Goal: Use online tool/utility: Use online tool/utility

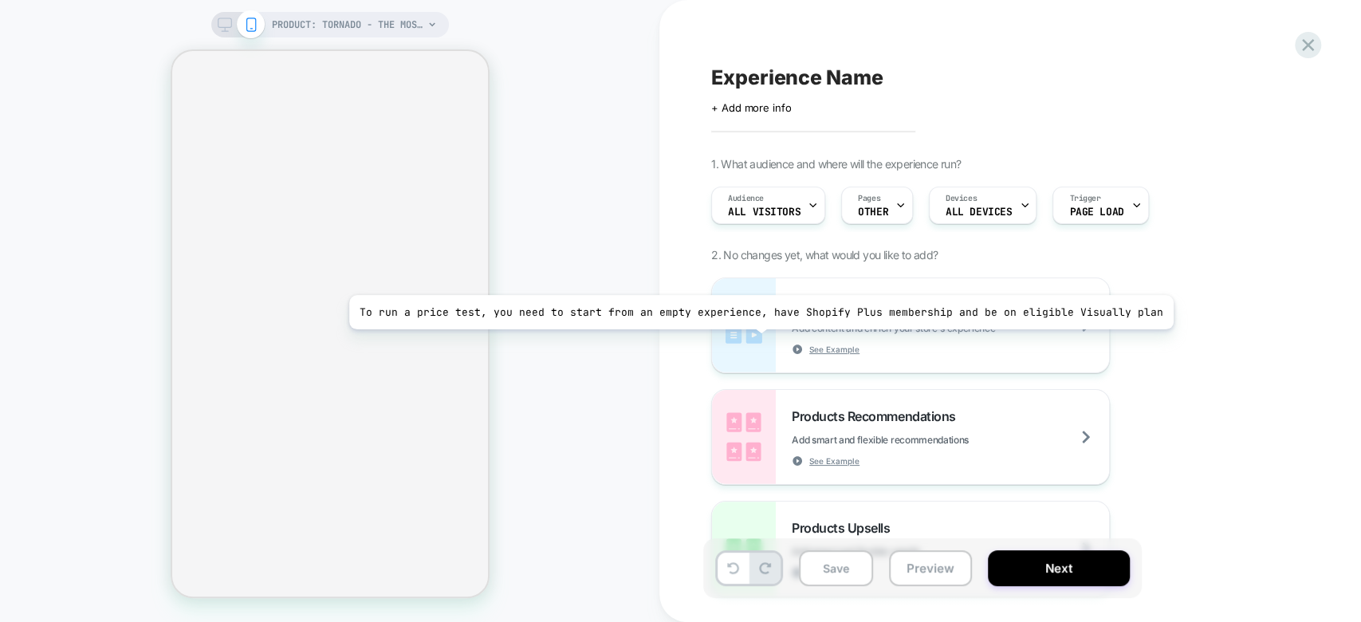
select select "**********"
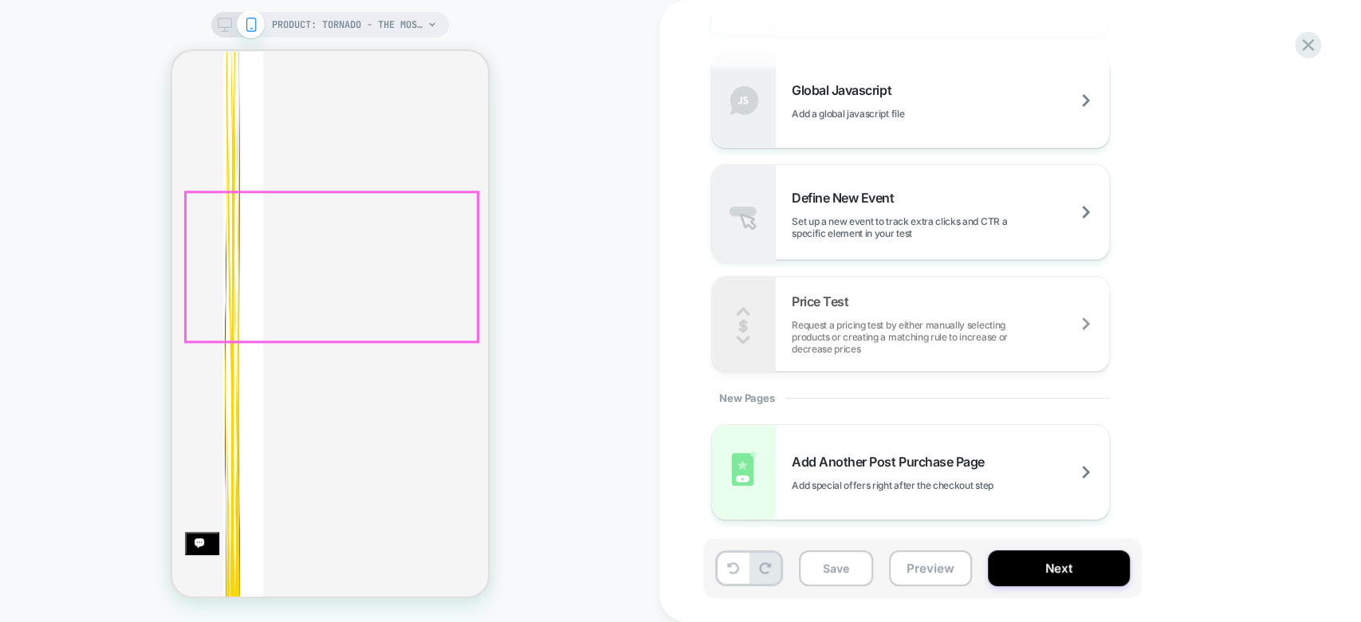
scroll to position [817, 0]
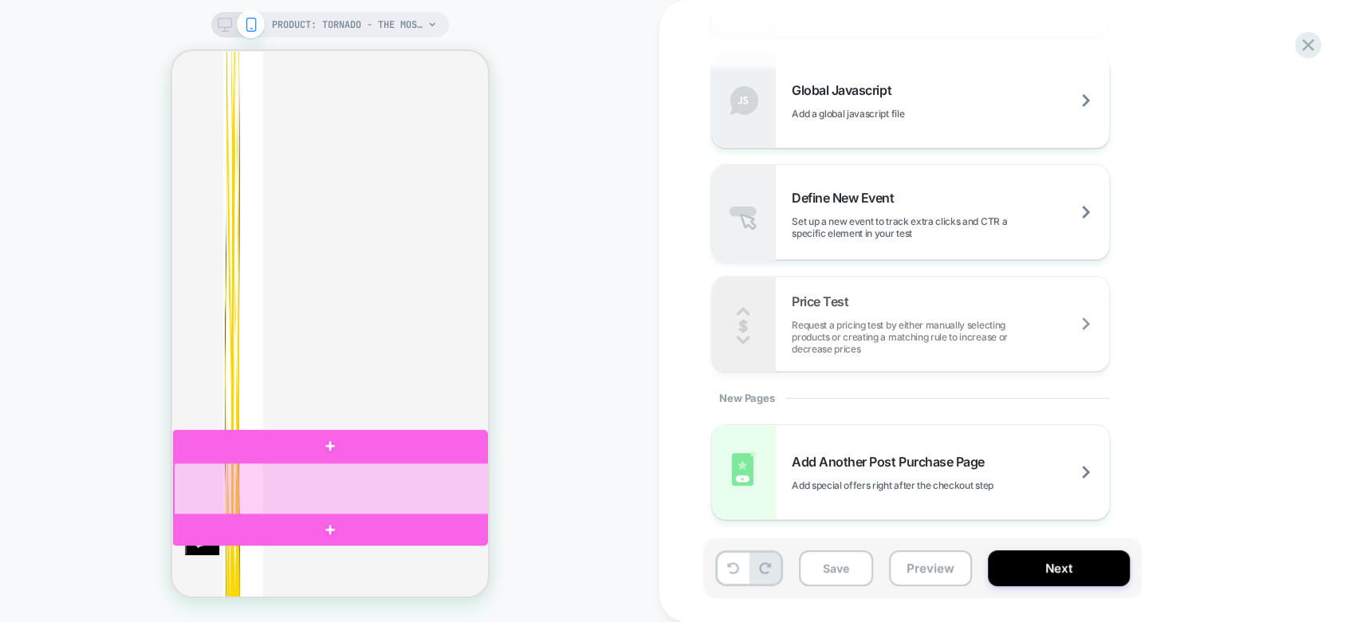
click at [363, 473] on div at bounding box center [331, 489] width 316 height 54
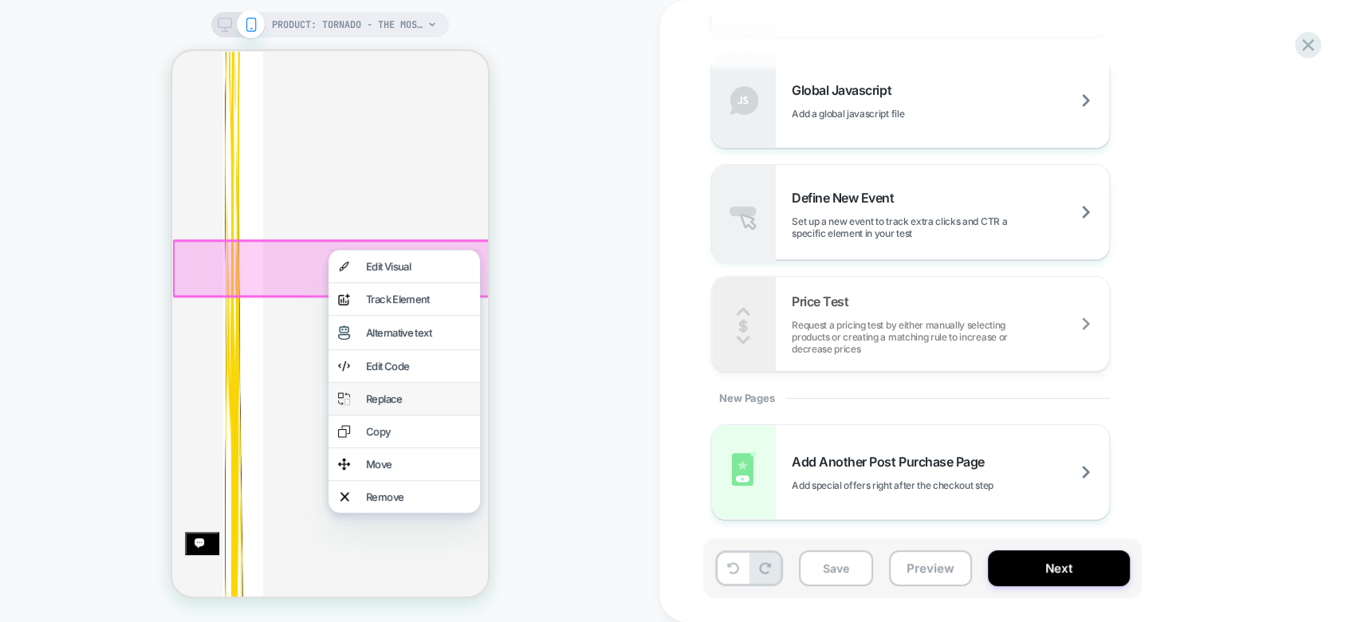
scroll to position [1041, 0]
click at [426, 470] on div "Move" at bounding box center [417, 464] width 104 height 13
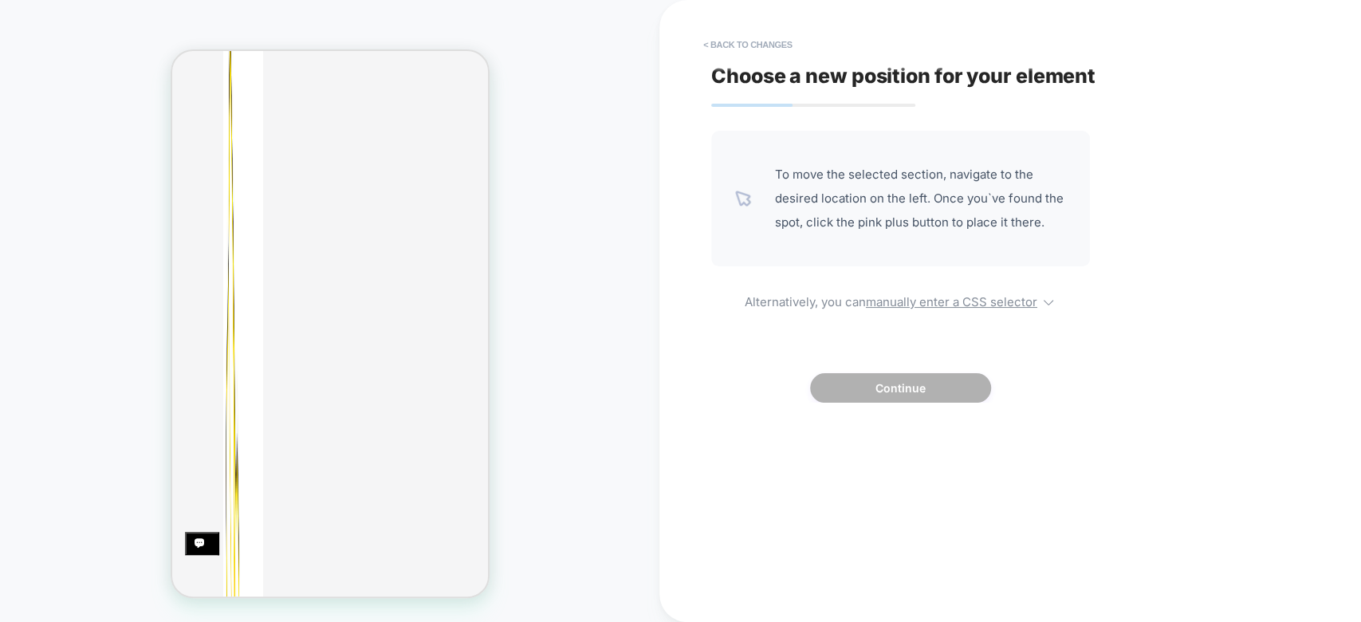
scroll to position [0, 0]
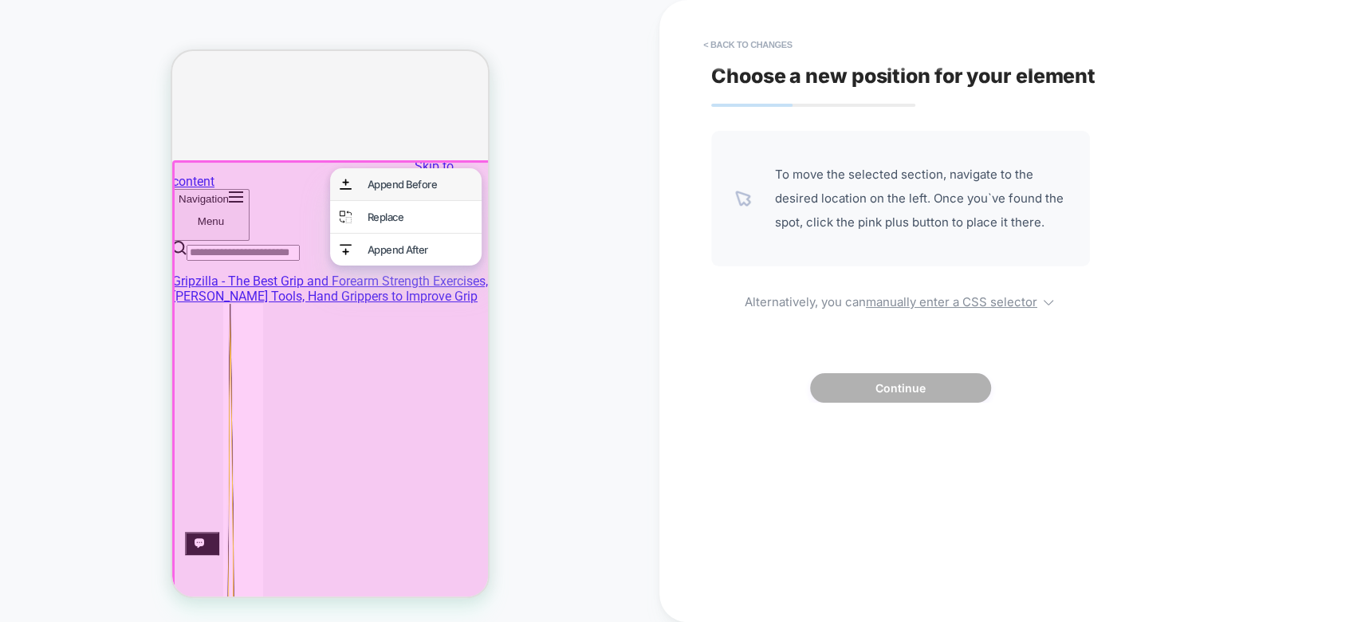
click at [410, 191] on div "Append Before" at bounding box center [419, 184] width 104 height 13
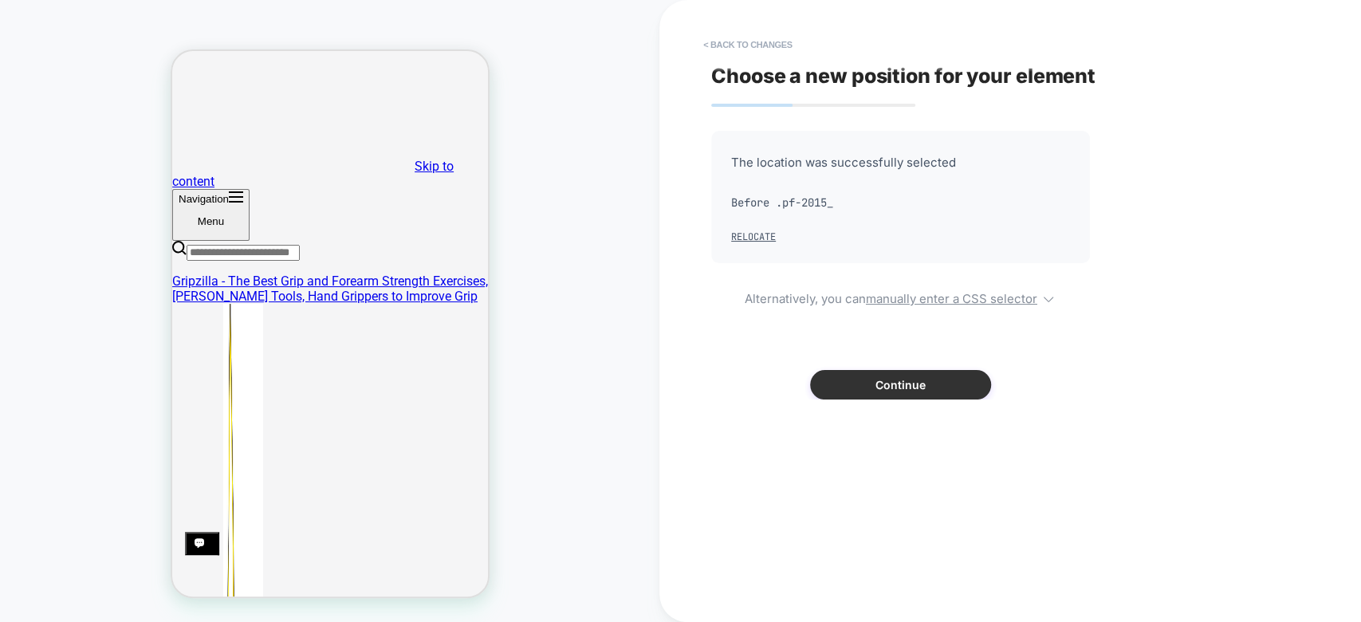
click at [931, 386] on button "Continue" at bounding box center [900, 385] width 181 height 30
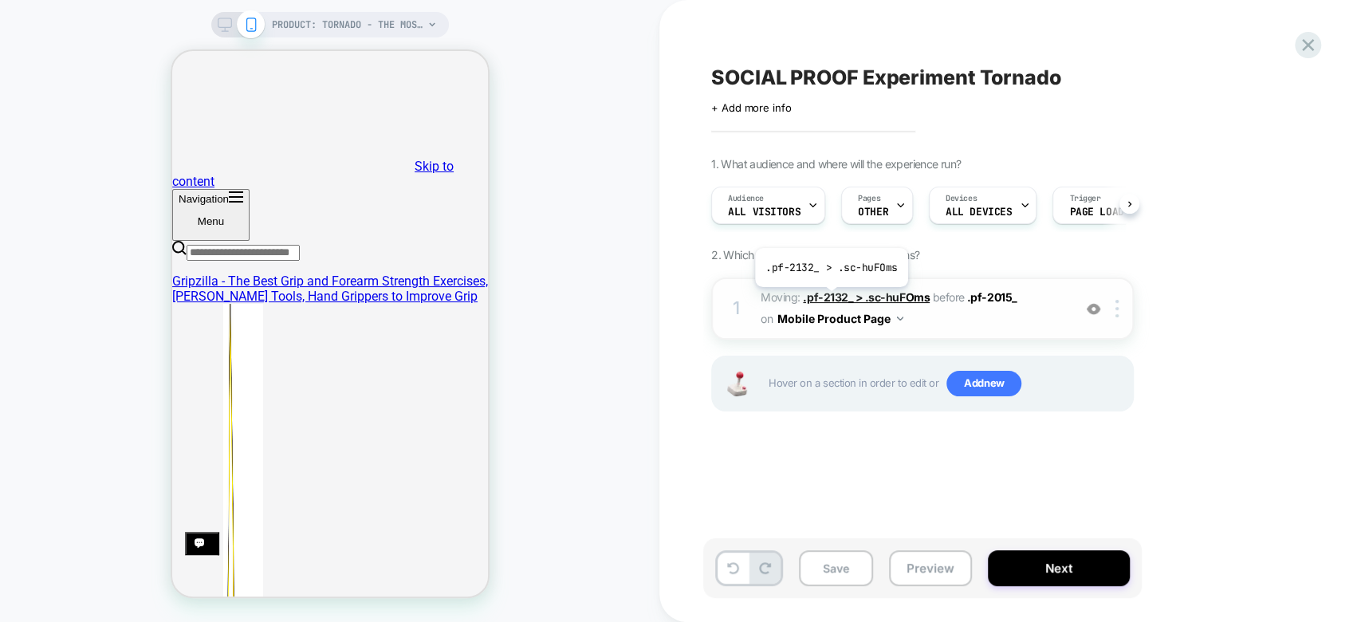
click at [829, 299] on span ".pf-2132_ > .sc-huFOms" at bounding box center [866, 297] width 127 height 14
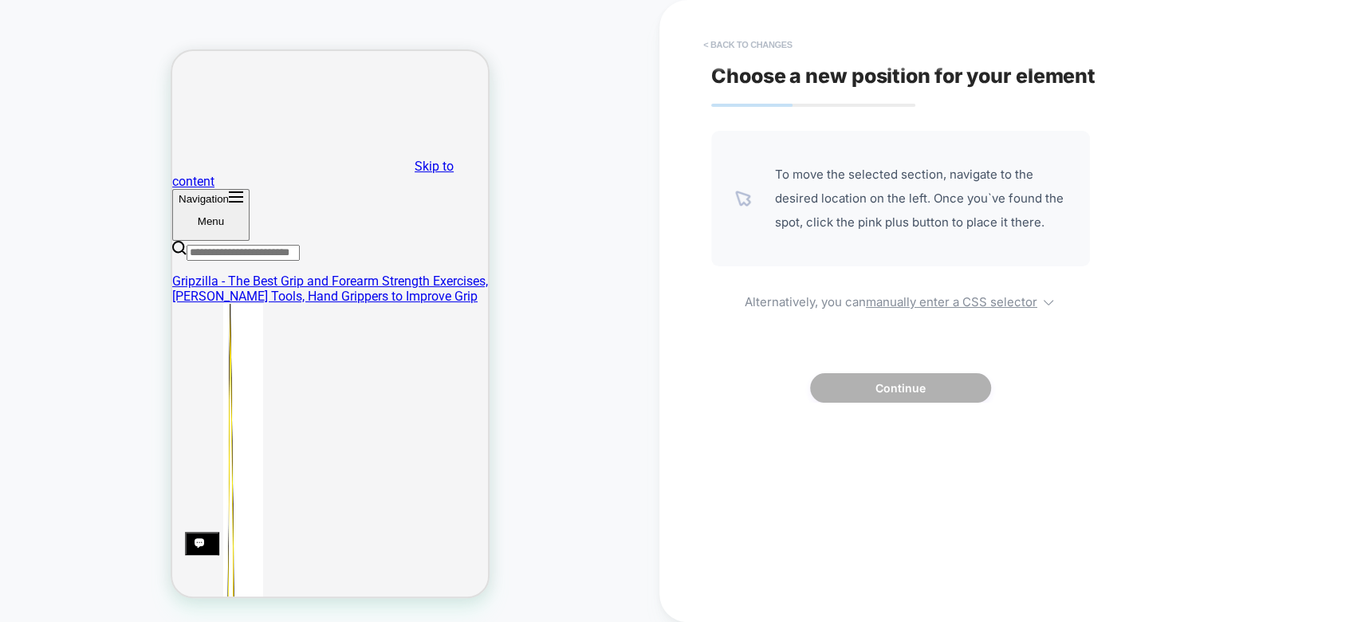
click at [752, 41] on button "< Back to changes" at bounding box center [747, 45] width 105 height 26
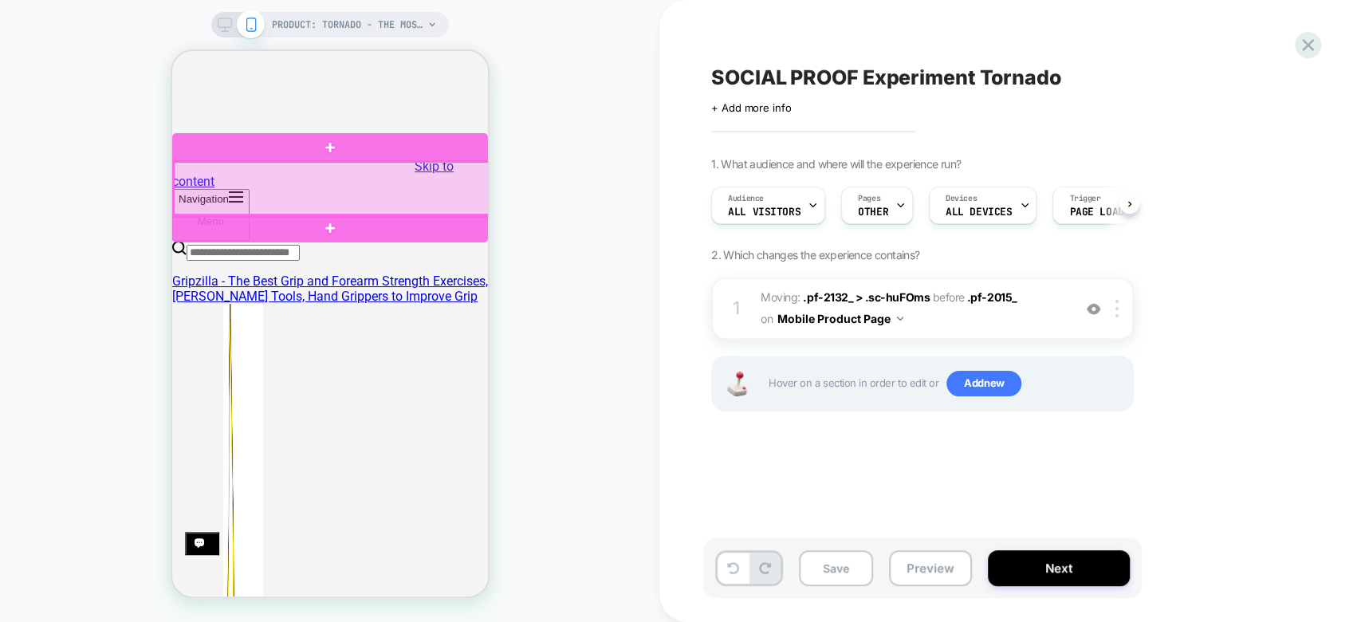
click at [425, 209] on div at bounding box center [331, 189] width 316 height 54
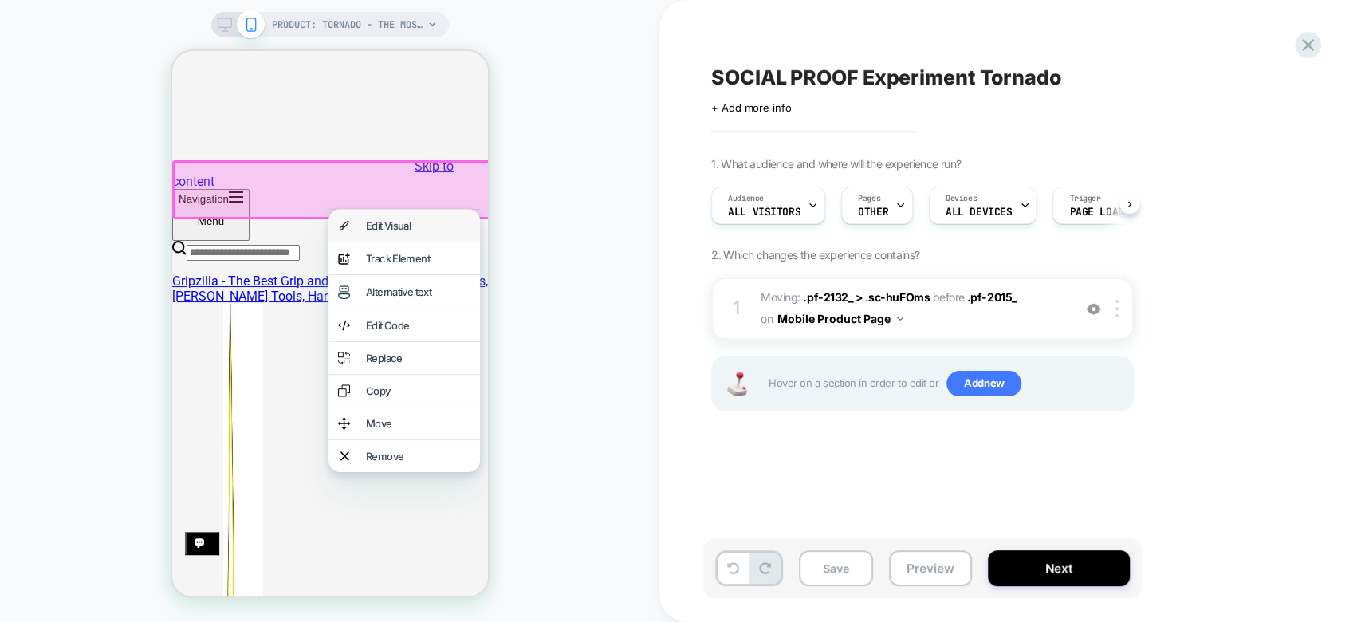
click at [427, 232] on div "Edit Visual" at bounding box center [417, 225] width 104 height 13
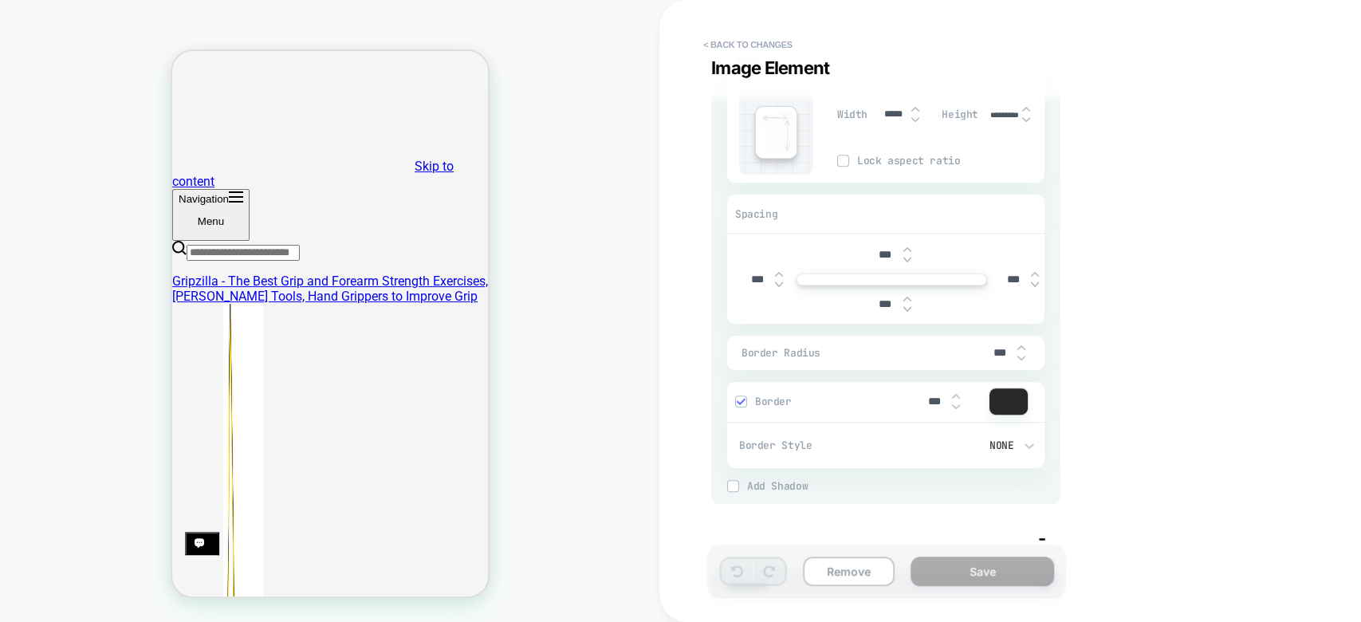
scroll to position [401, 0]
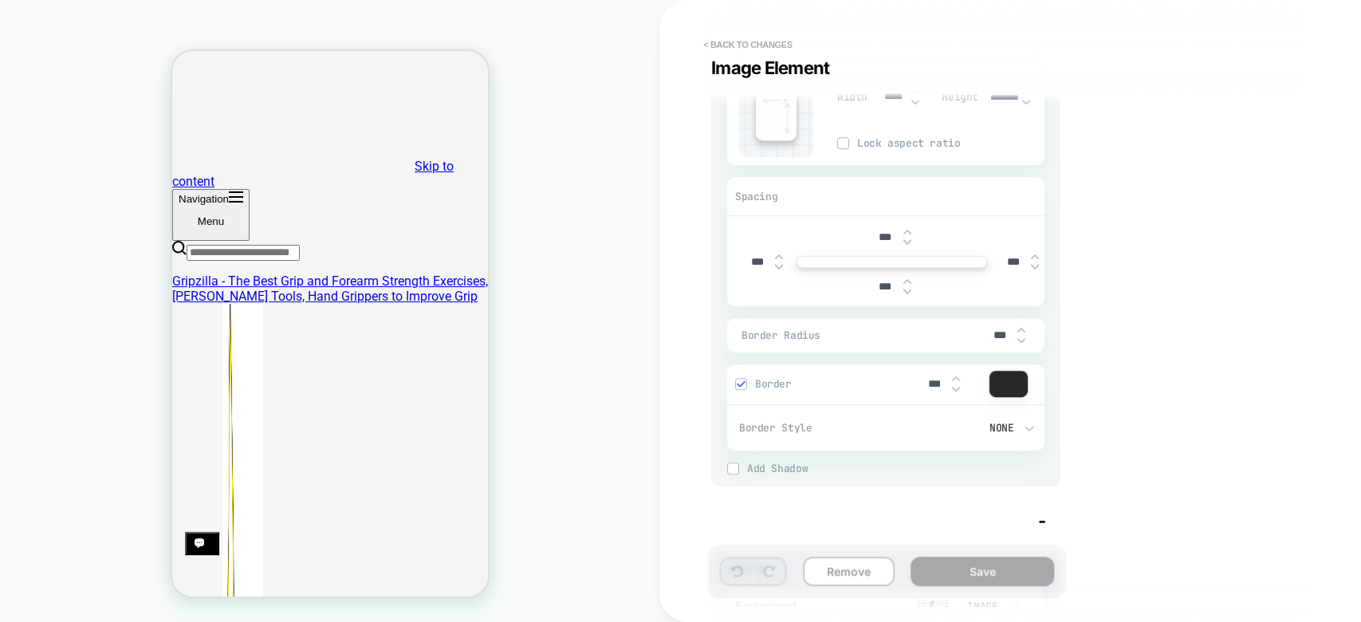
click at [904, 290] on img at bounding box center [907, 292] width 8 height 6
type textarea "*"
type input "****"
click at [904, 290] on img at bounding box center [907, 292] width 8 height 6
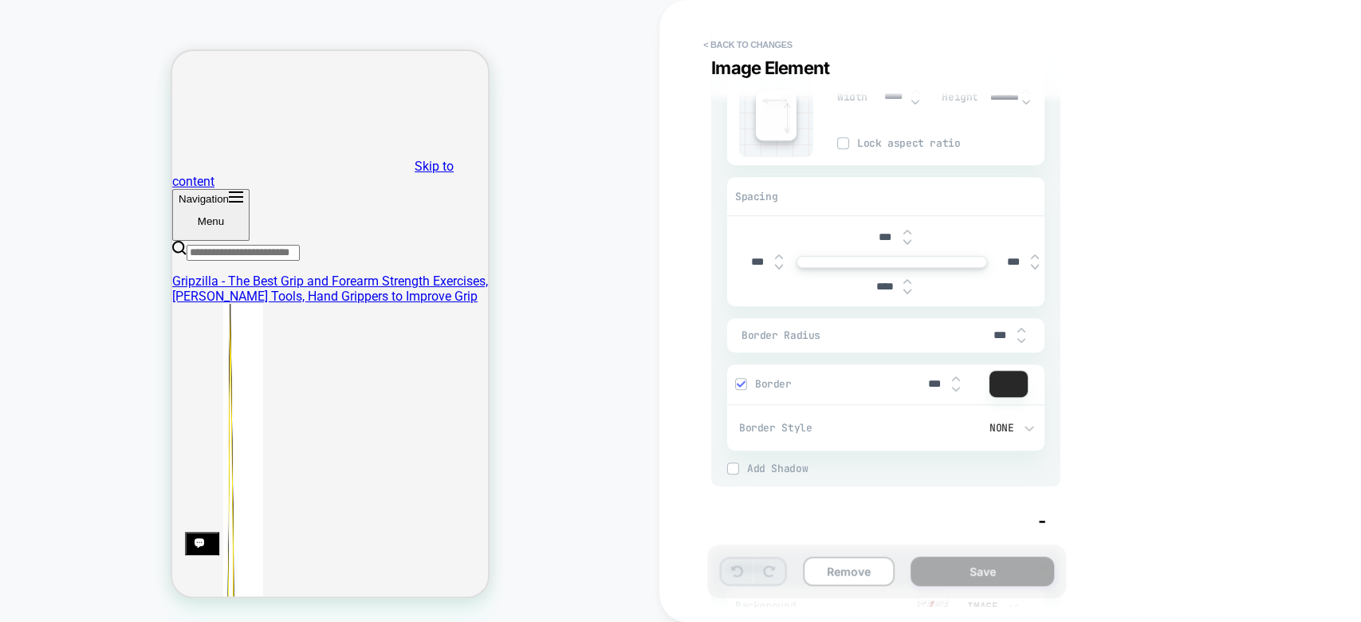
click at [904, 290] on img at bounding box center [907, 292] width 8 height 6
type textarea "*"
type input "****"
click at [908, 291] on img at bounding box center [907, 292] width 8 height 6
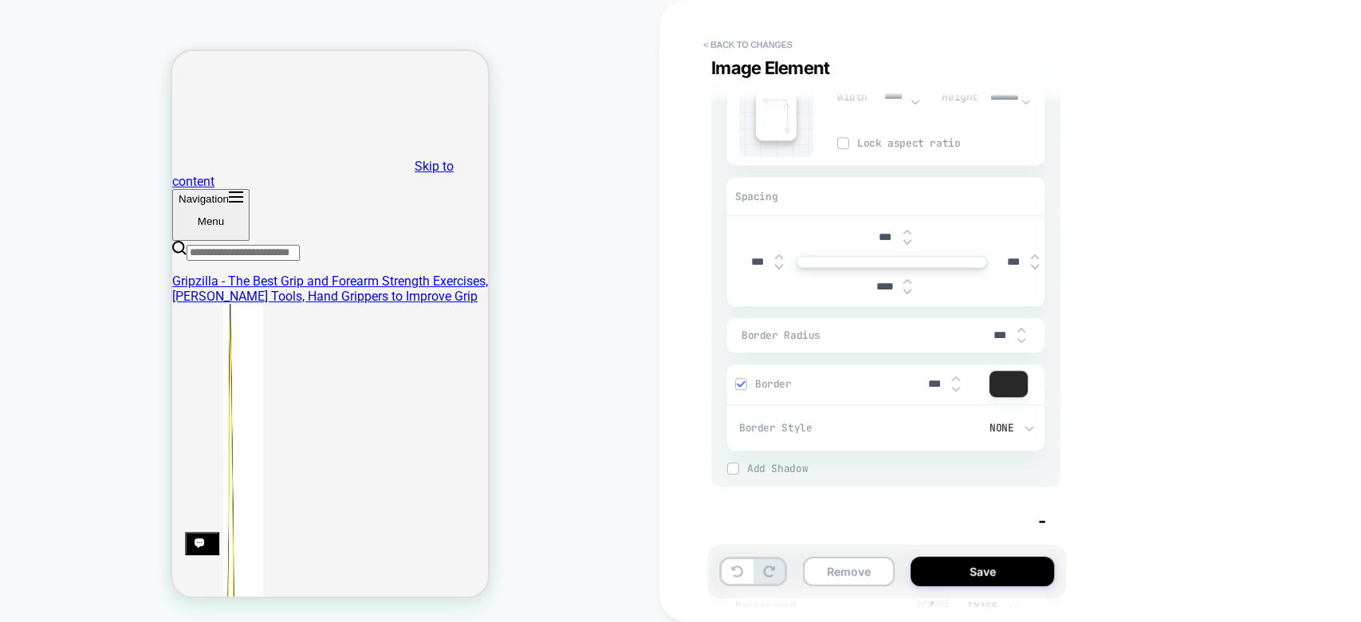
click at [908, 291] on img at bounding box center [907, 292] width 8 height 6
type textarea "*"
type input "****"
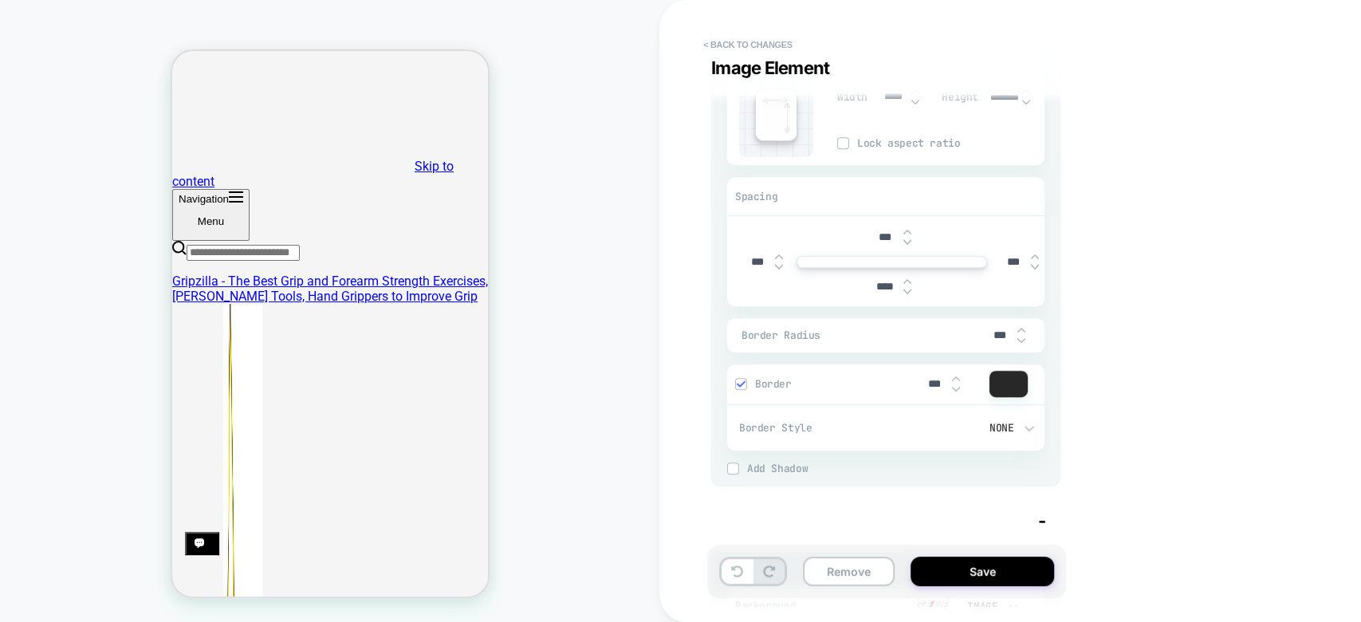
click at [908, 291] on img at bounding box center [907, 292] width 8 height 6
type textarea "*"
type input "*****"
click at [908, 291] on img at bounding box center [907, 292] width 8 height 6
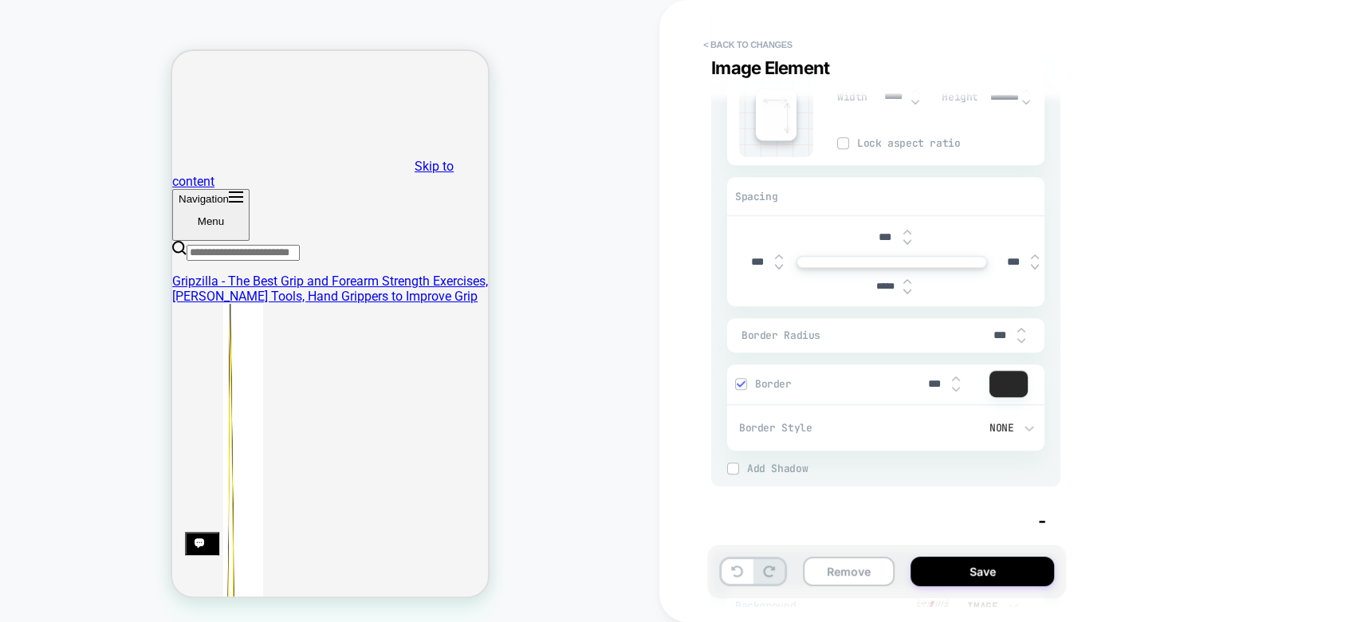
click at [908, 291] on img at bounding box center [907, 292] width 8 height 6
type textarea "*"
type input "*****"
type textarea "*"
click at [887, 289] on input "*****" at bounding box center [886, 287] width 36 height 12
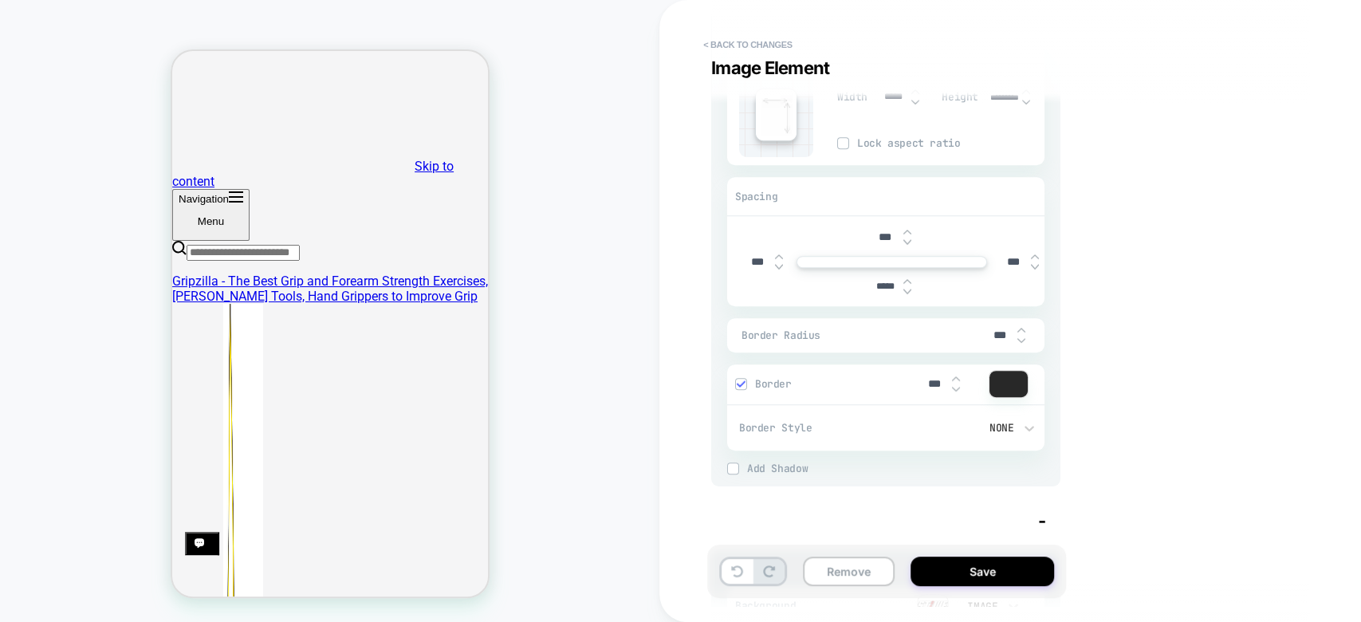
click at [887, 289] on input "*****" at bounding box center [886, 287] width 36 height 12
type input "***"
type textarea "*"
type input "***"
click at [1179, 352] on div "Visual Editor .pf-2132_ > .sc-huFOms Image Element - Content - Background Image…" at bounding box center [1002, 311] width 598 height 590
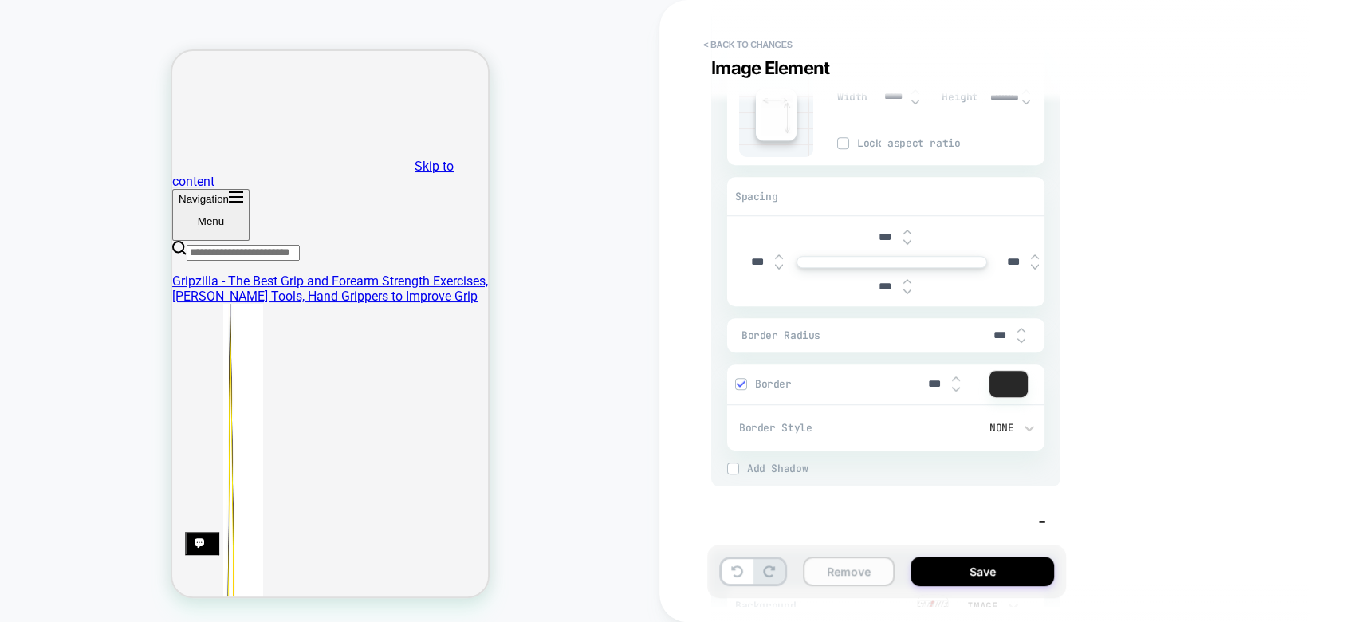
click at [820, 570] on button "Remove" at bounding box center [849, 572] width 92 height 30
type textarea "*"
click at [734, 33] on button "< Back to changes" at bounding box center [747, 45] width 105 height 26
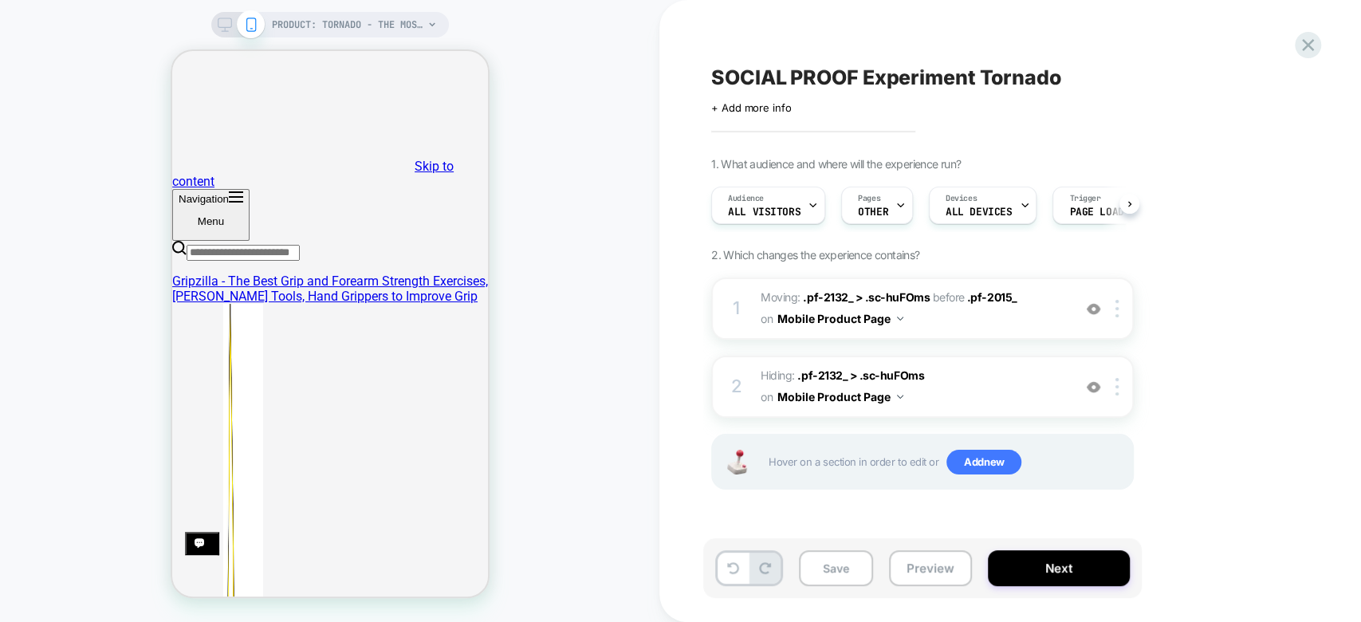
scroll to position [0, 0]
click at [809, 368] on span ".pf-2132_ > .sc-huFOms" at bounding box center [860, 375] width 127 height 14
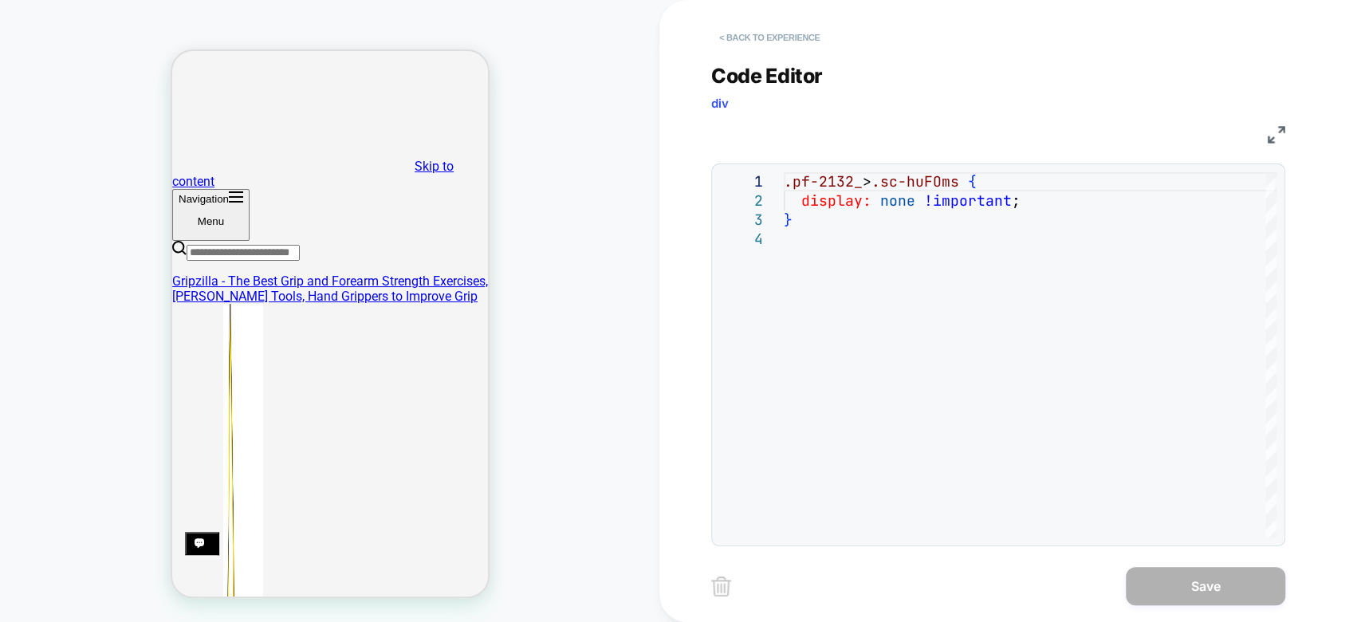
click at [769, 36] on button "< Back to experience" at bounding box center [769, 38] width 116 height 26
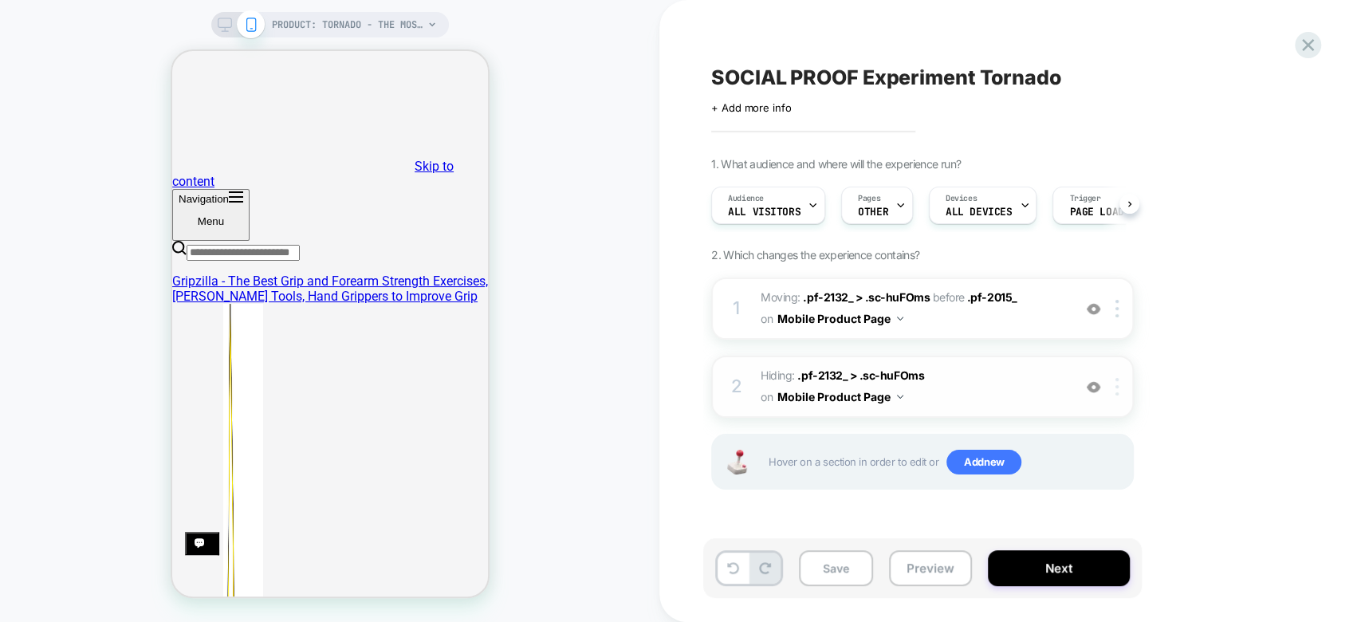
click at [1121, 383] on div at bounding box center [1120, 387] width 26 height 18
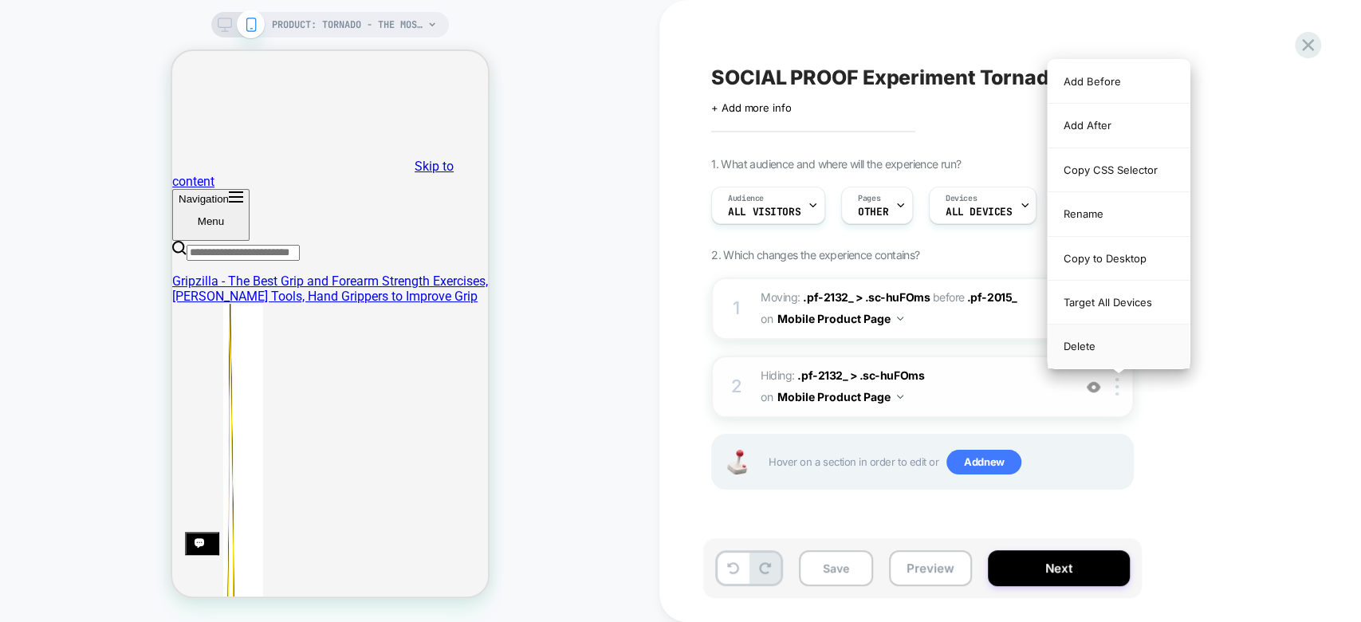
click at [1110, 353] on div "Delete" at bounding box center [1119, 346] width 142 height 43
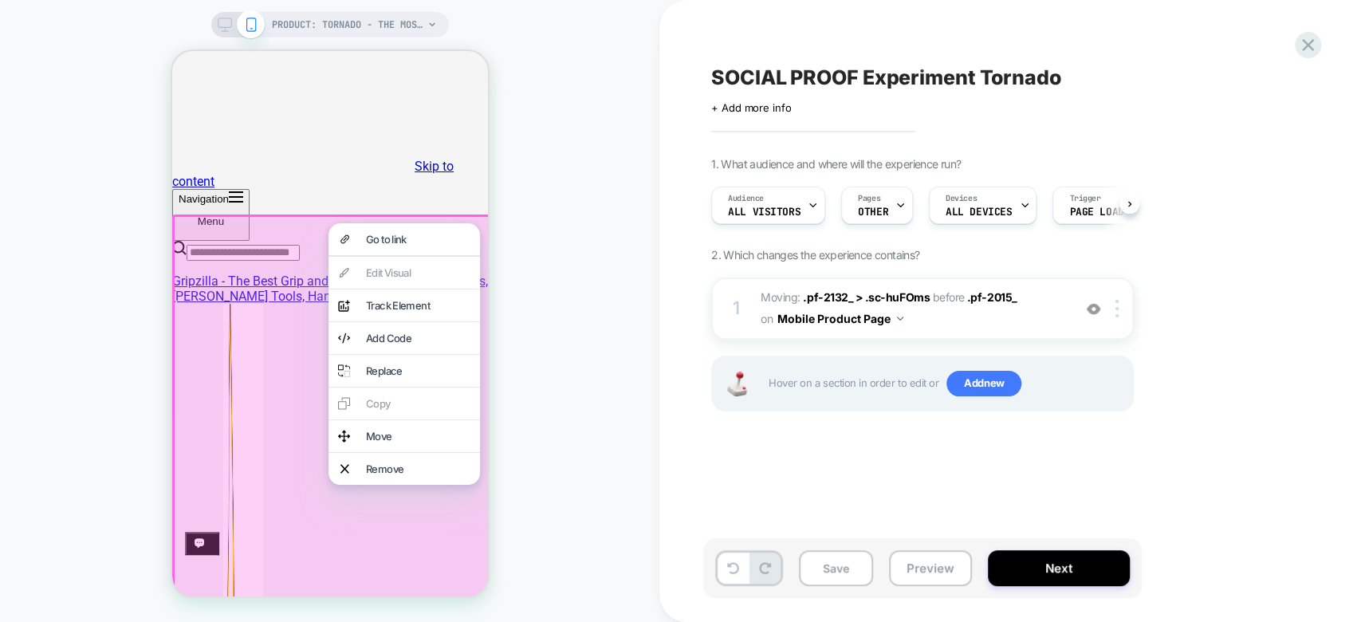
click at [549, 291] on div "PRODUCT: Tornado - The Most Powerful Grip and Forearm Builder [gripzilla] PRODU…" at bounding box center [329, 311] width 659 height 590
click at [546, 287] on div "PRODUCT: Tornado - The Most Powerful Grip and Forearm Builder [gripzilla] PRODU…" at bounding box center [329, 311] width 659 height 590
click at [2, 246] on div "PRODUCT: Tornado - The Most Powerful Grip and Forearm Builder [gripzilla] PRODU…" at bounding box center [329, 311] width 659 height 590
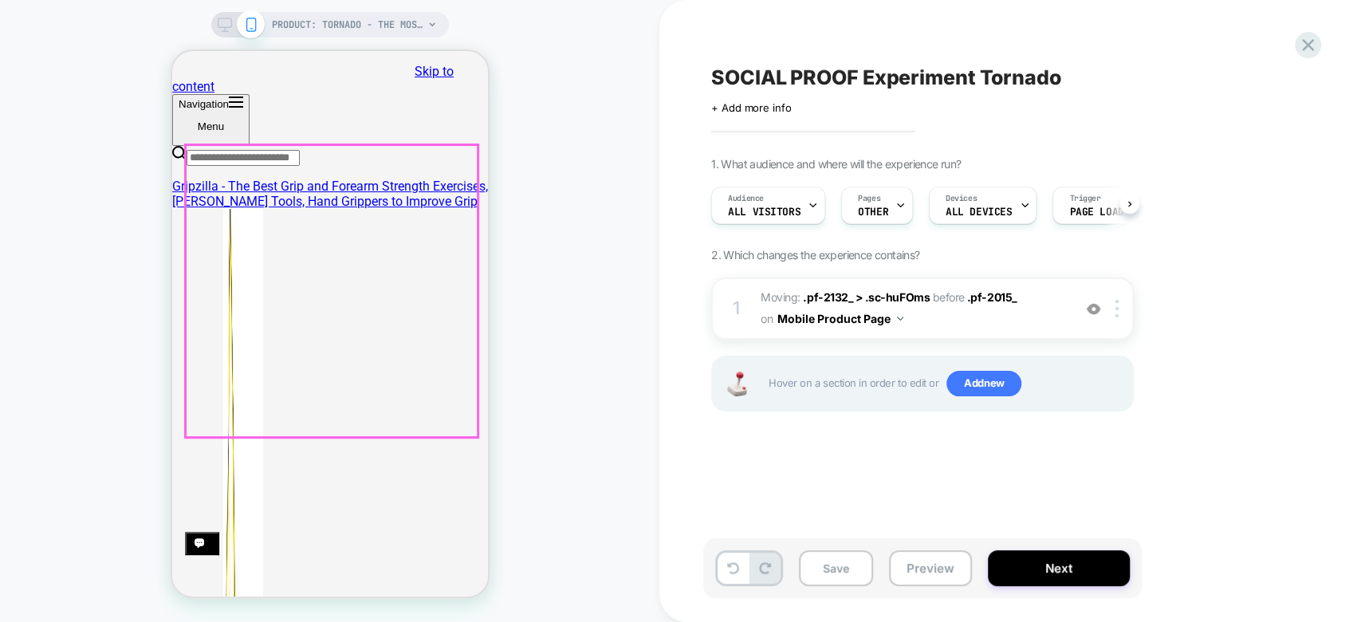
scroll to position [96, 0]
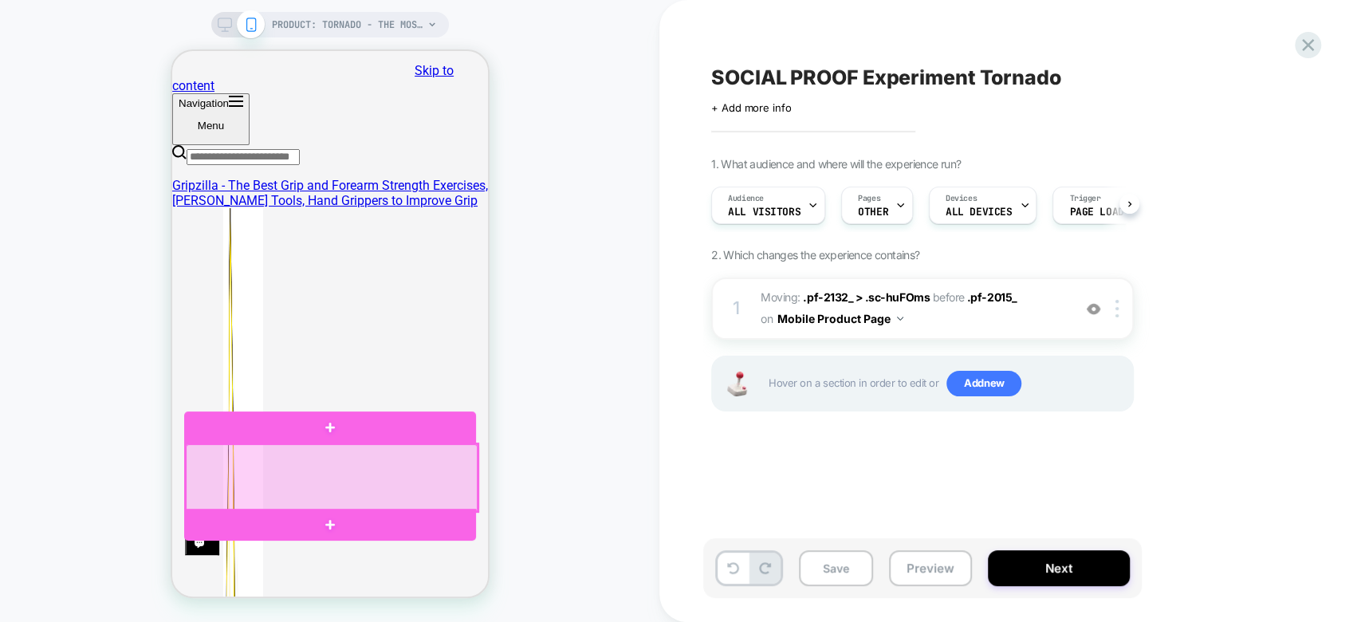
click at [376, 470] on div at bounding box center [331, 477] width 292 height 67
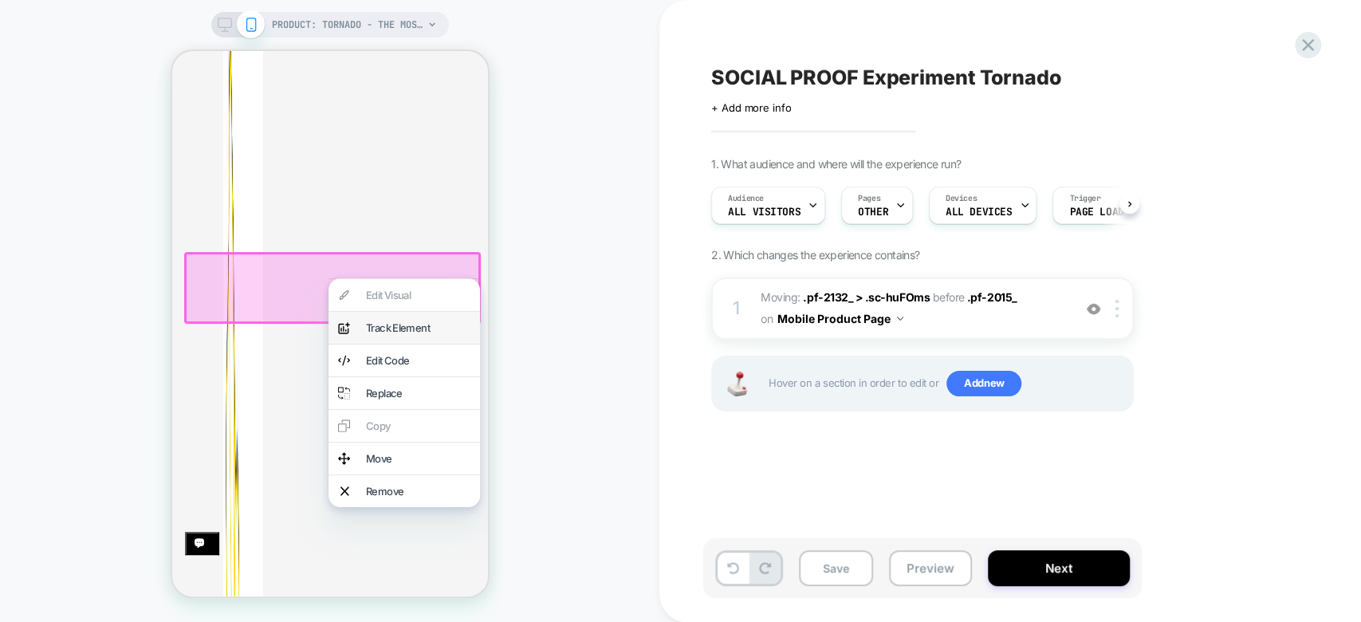
scroll to position [287, 0]
click at [419, 498] on div "Remove" at bounding box center [417, 491] width 104 height 13
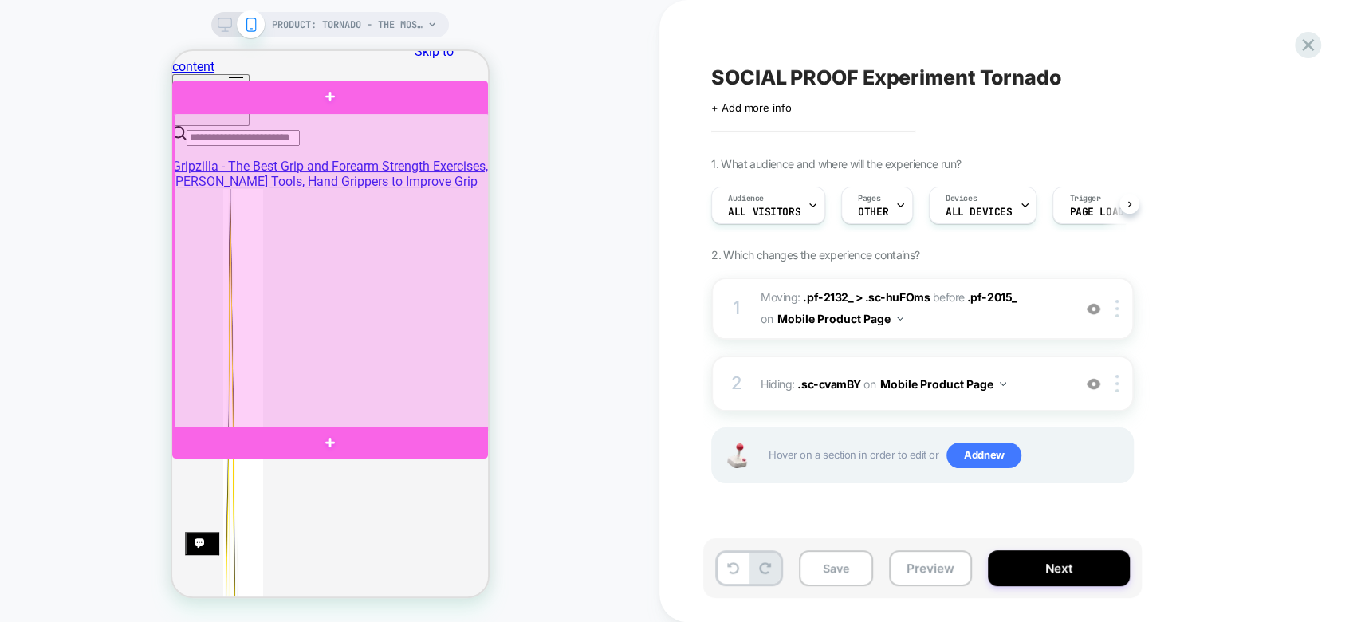
scroll to position [114, 0]
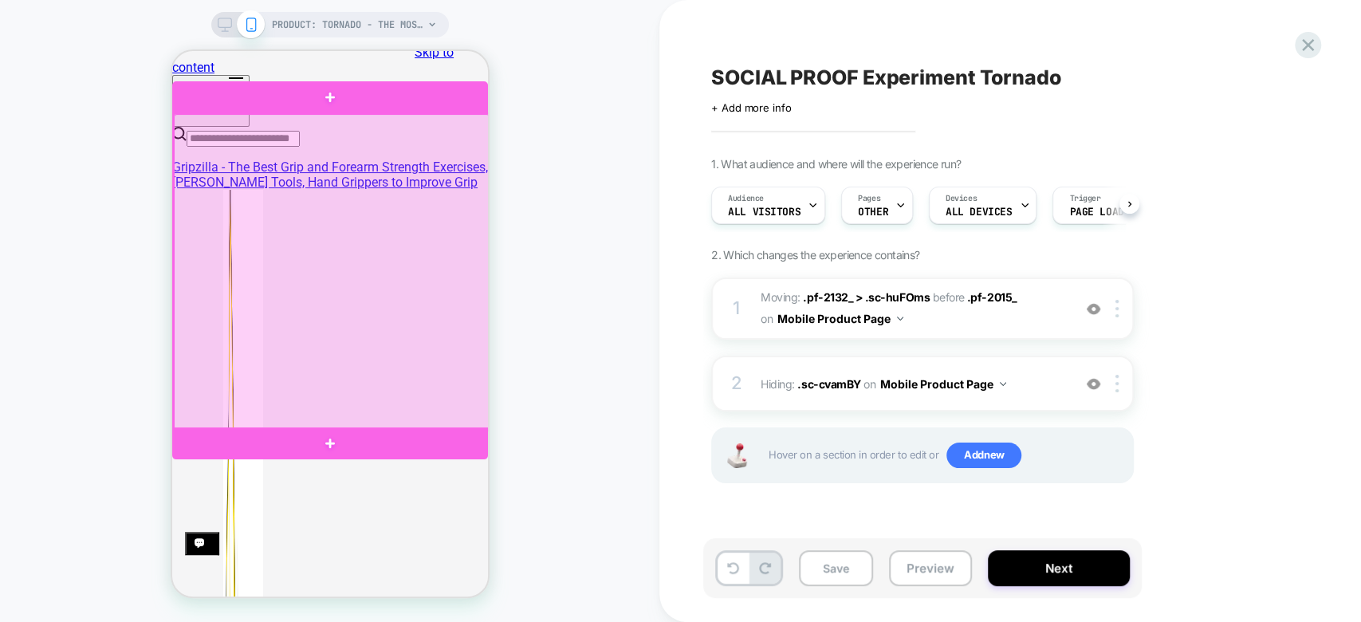
click at [175, 205] on div at bounding box center [331, 272] width 316 height 316
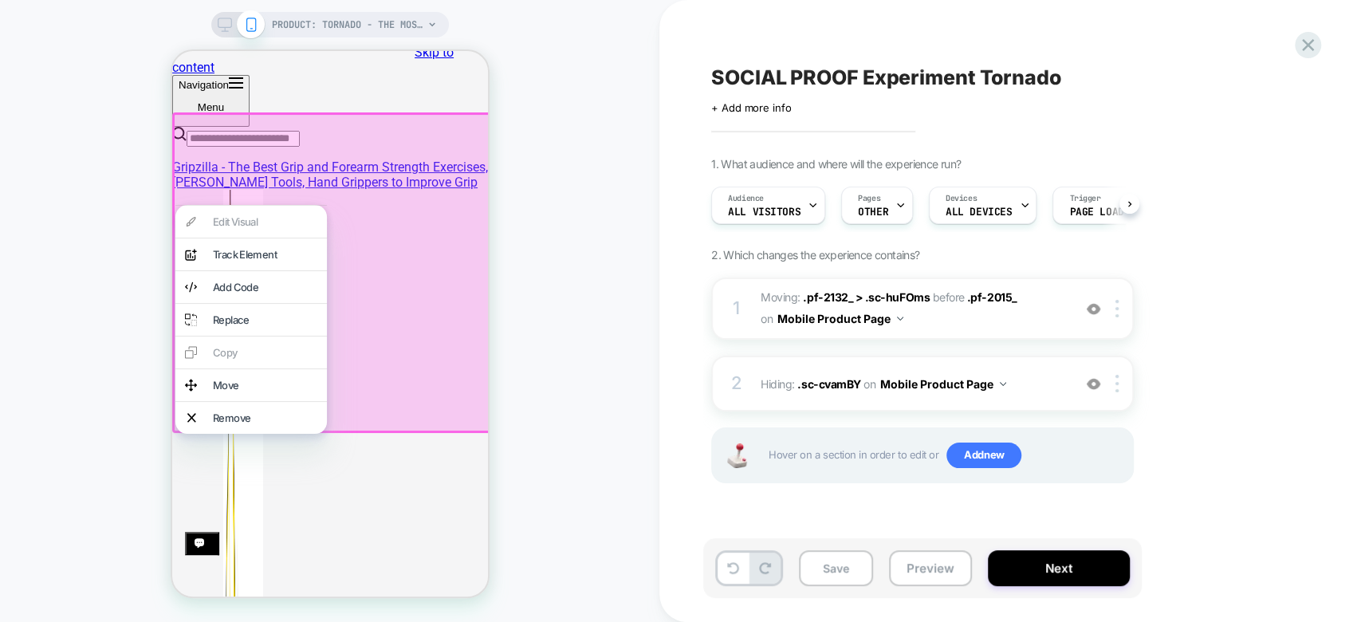
click at [569, 325] on div "PRODUCT: Tornado - The Most Powerful Grip and Forearm Builder [gripzilla] PRODU…" at bounding box center [329, 311] width 659 height 590
click at [98, 166] on div "PRODUCT: Tornado - The Most Powerful Grip and Forearm Builder [gripzilla] PRODU…" at bounding box center [329, 311] width 659 height 590
click at [412, 147] on div at bounding box center [331, 272] width 321 height 321
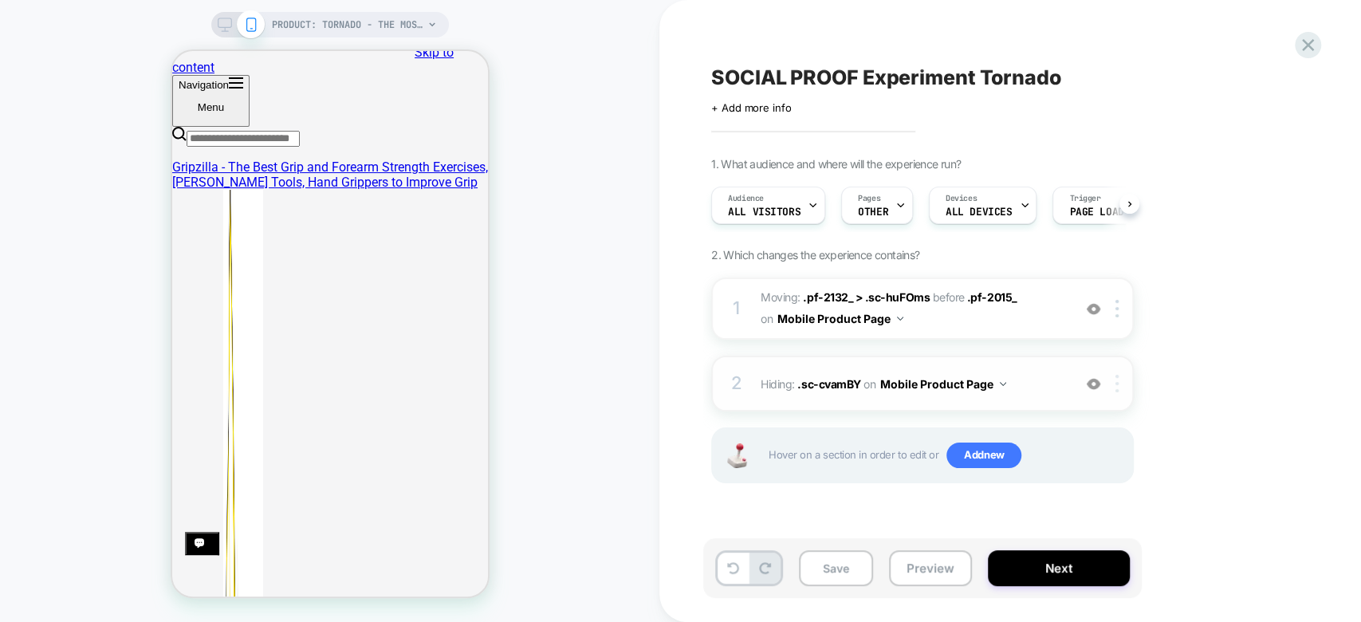
click at [1117, 375] on img at bounding box center [1117, 384] width 3 height 18
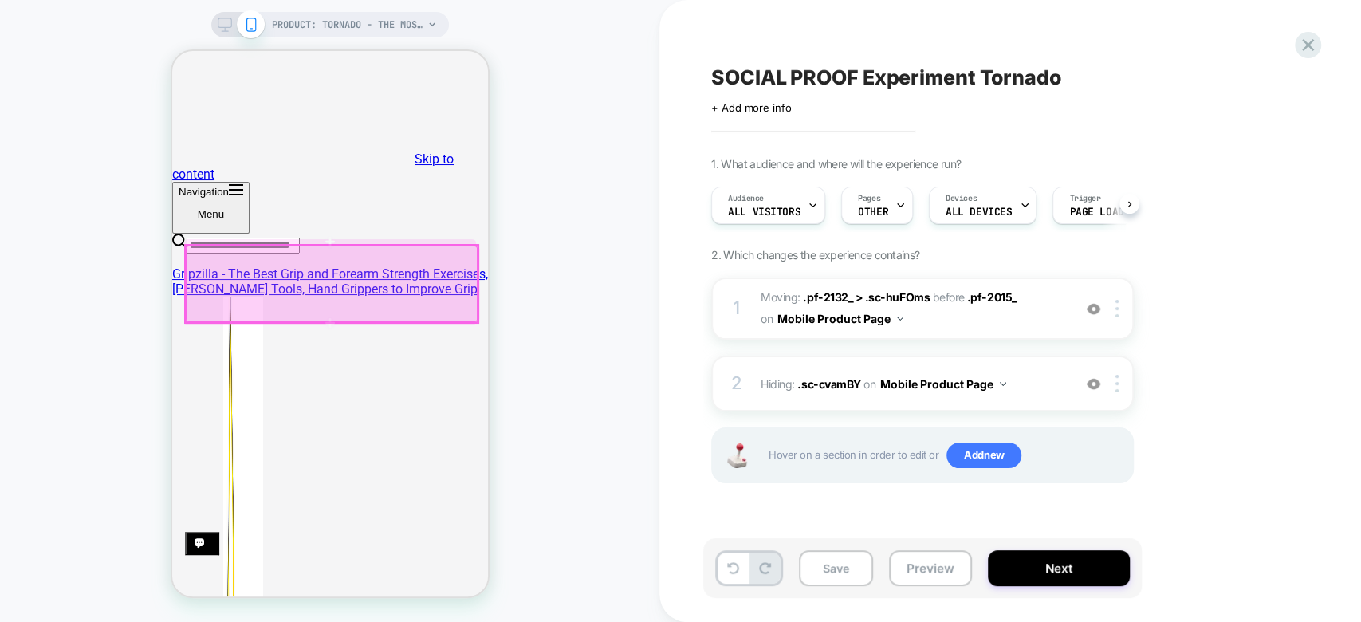
scroll to position [0, 0]
